Goal: Check status: Check status

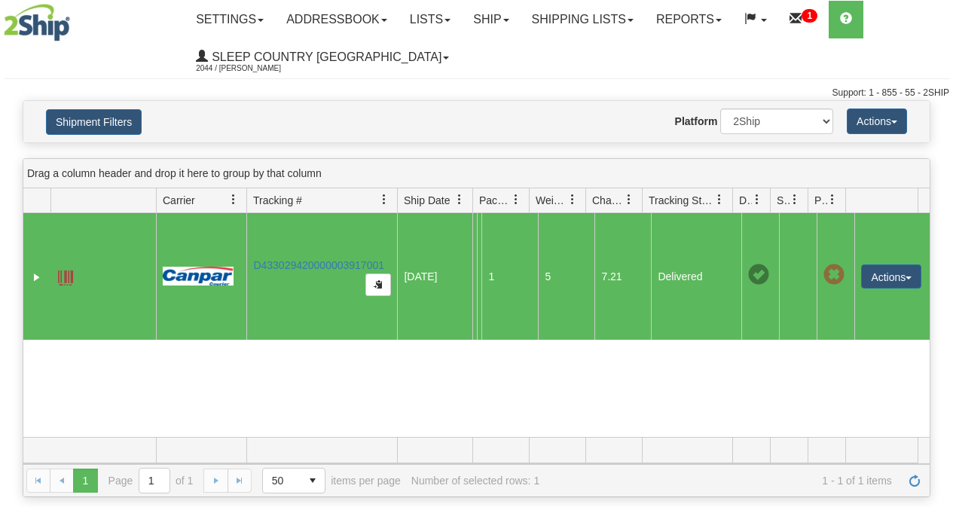
click at [600, 26] on link "Shipping lists" at bounding box center [583, 20] width 124 height 38
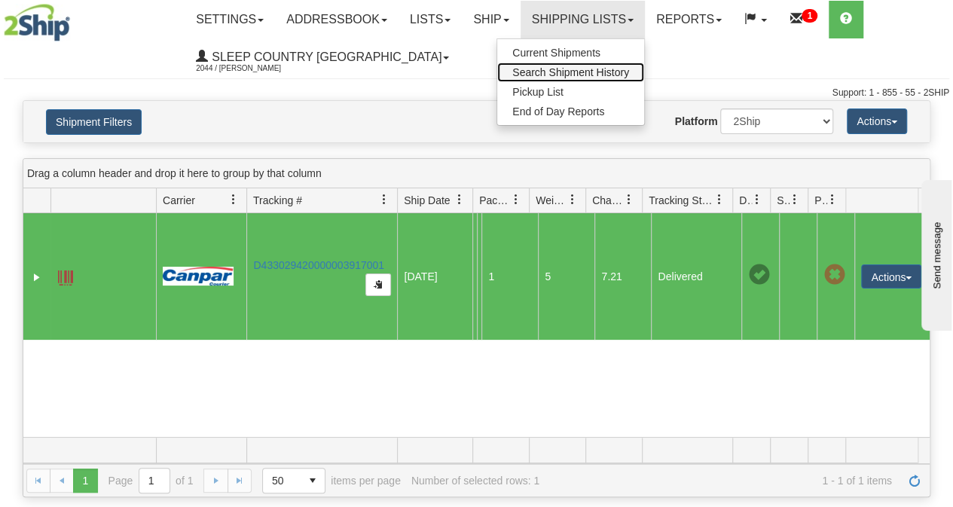
click at [579, 70] on span "Search Shipment History" at bounding box center [570, 72] width 117 height 12
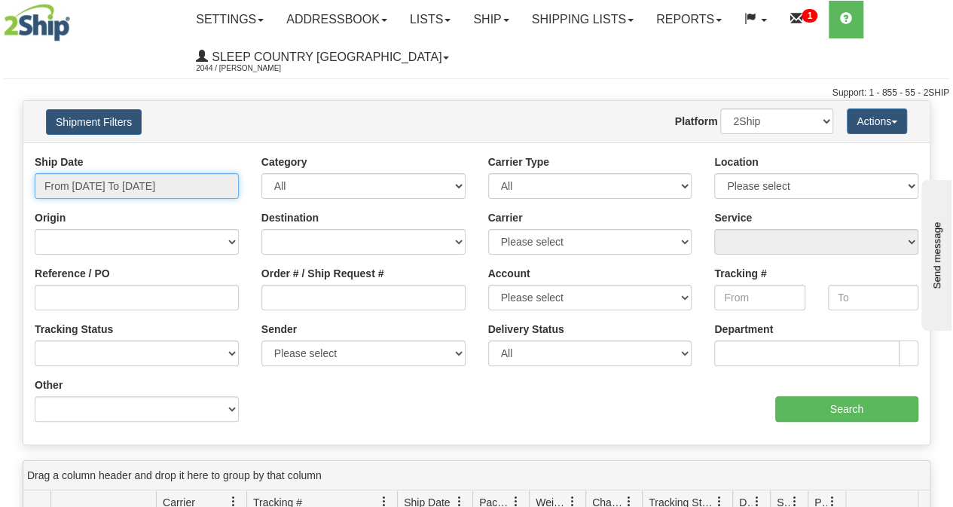
click at [78, 192] on input "From 09/19/2025 To 09/20/2025" at bounding box center [137, 186] width 204 height 26
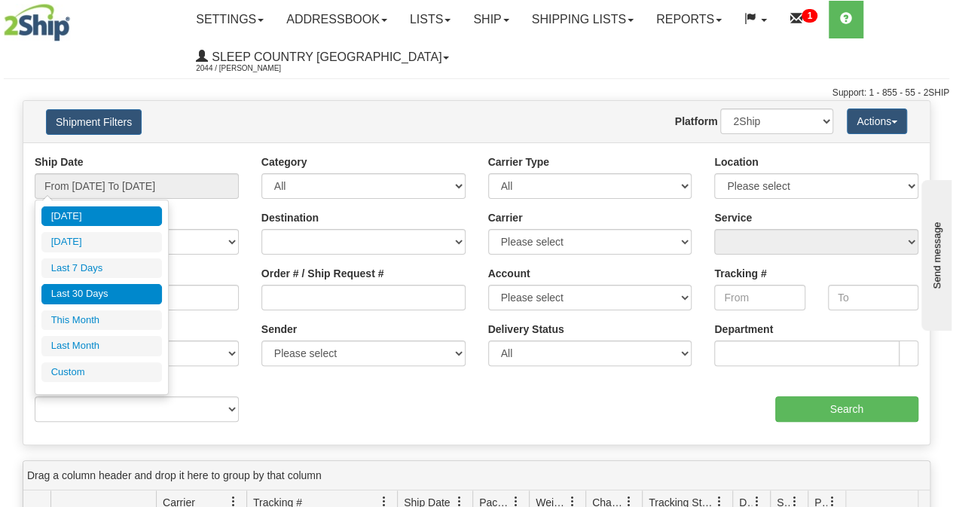
click at [78, 295] on li "Last 30 Days" at bounding box center [101, 294] width 121 height 20
type input "From 08/22/2025 To 09/20/2025"
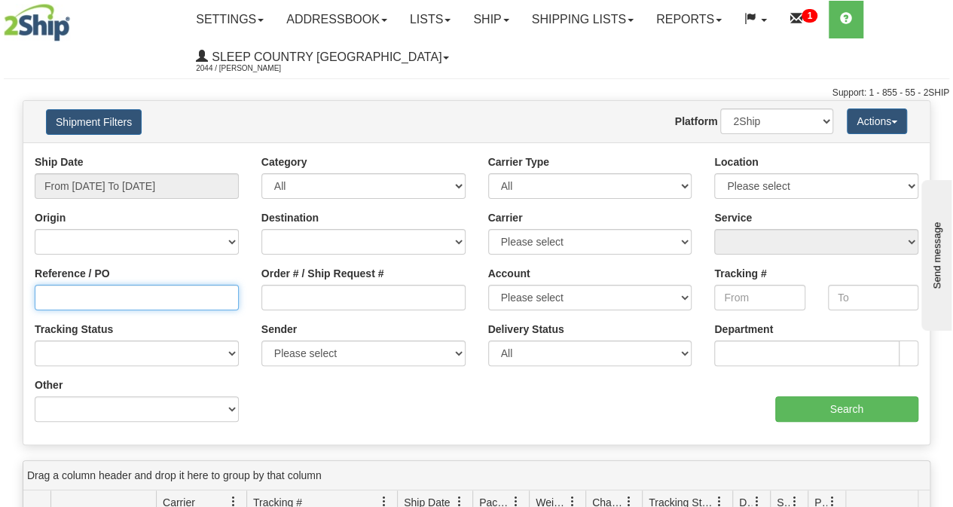
click at [66, 301] on input "Reference / PO" at bounding box center [137, 298] width 204 height 26
paste input "9000I077767*A"
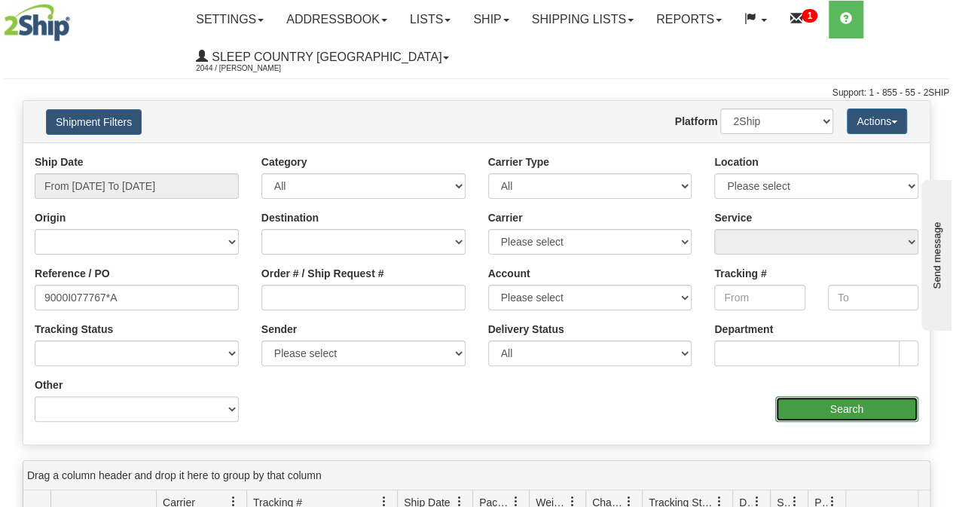
click at [806, 418] on input "Search" at bounding box center [847, 409] width 144 height 26
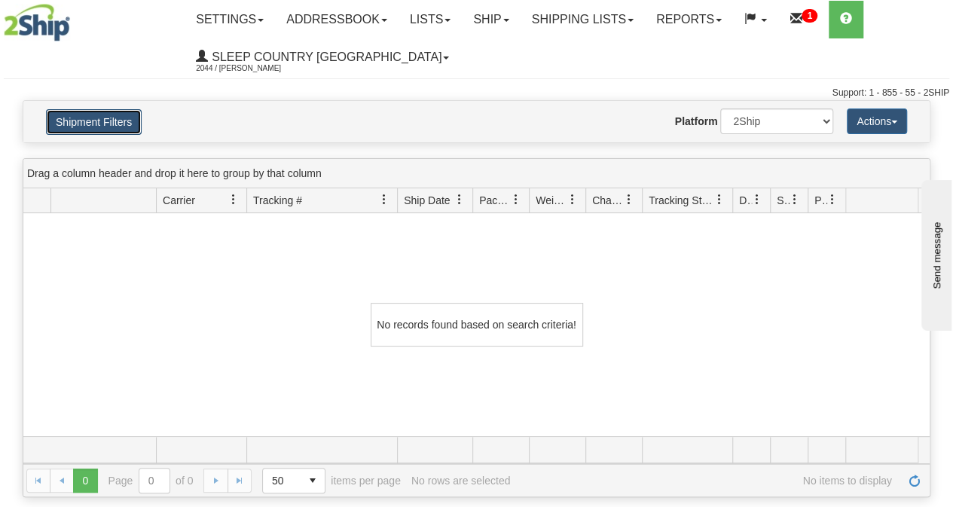
click at [106, 124] on button "Shipment Filters" at bounding box center [94, 122] width 96 height 26
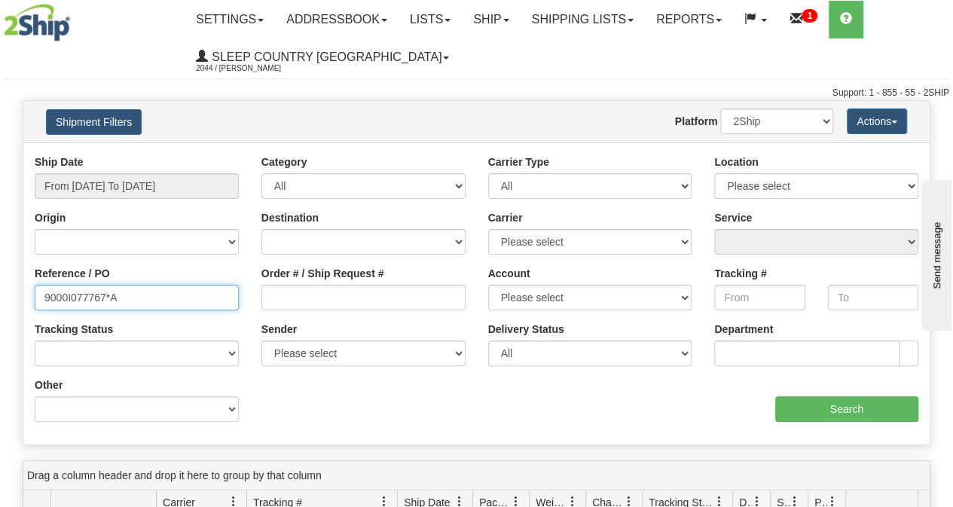
click at [131, 297] on input "9000I077767*A" at bounding box center [137, 298] width 204 height 26
type input "9000I077767"
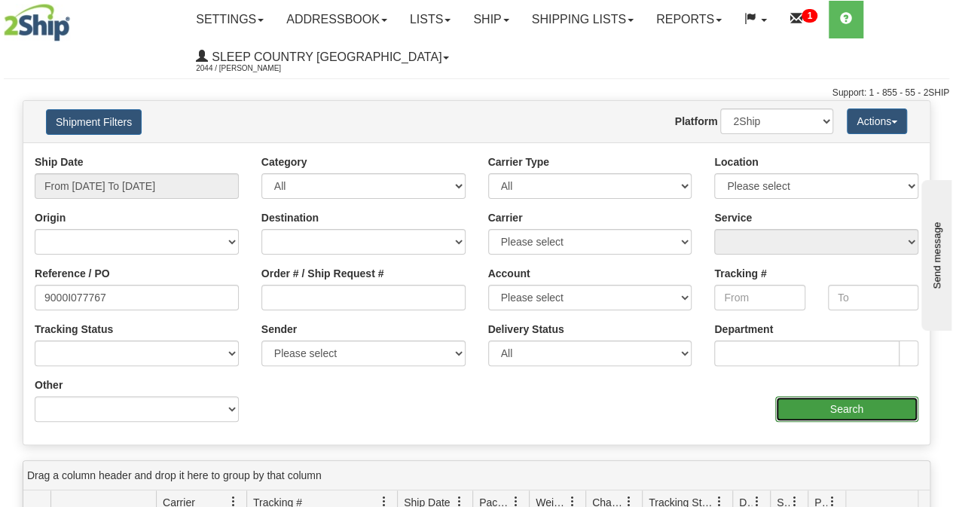
click at [800, 410] on input "Search" at bounding box center [847, 409] width 144 height 26
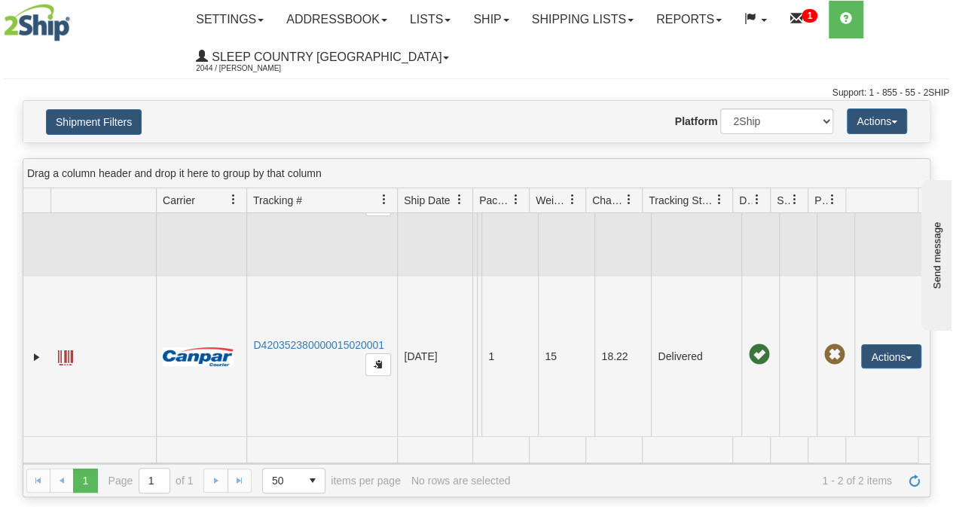
scroll to position [33, 0]
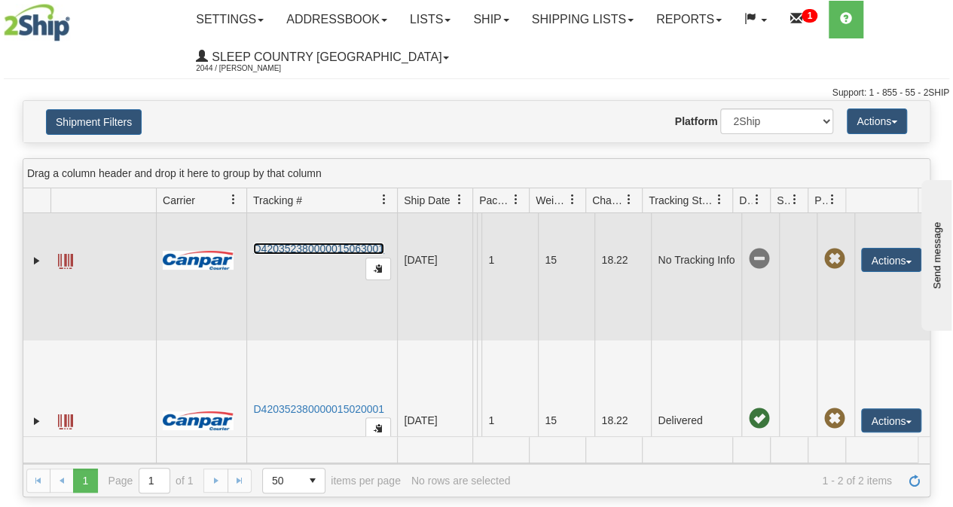
click at [307, 243] on link "D420352380000015063001" at bounding box center [318, 249] width 131 height 12
click at [63, 260] on span at bounding box center [65, 261] width 15 height 15
